Goal: Navigation & Orientation: Find specific page/section

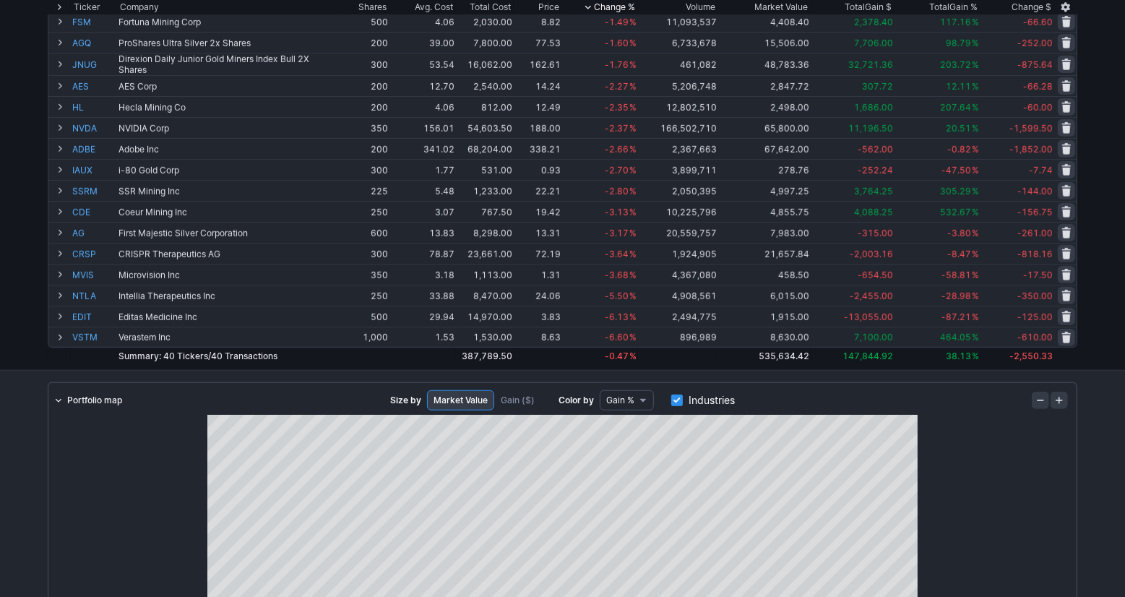
scroll to position [662, 0]
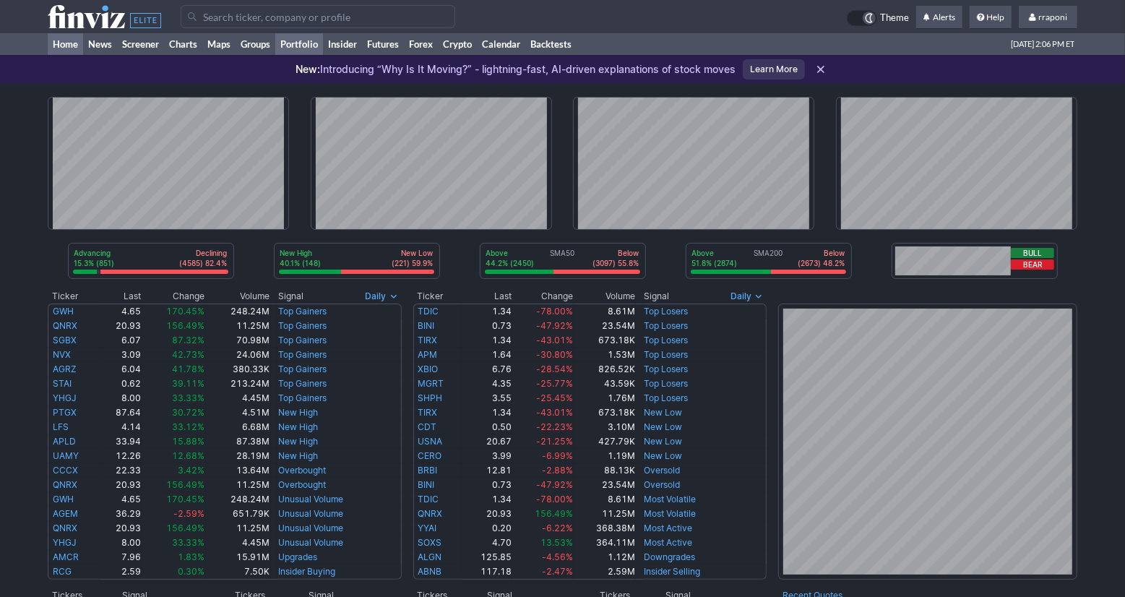
click at [308, 48] on link "Portfolio" at bounding box center [299, 44] width 48 height 22
